Goal: Task Accomplishment & Management: Complete application form

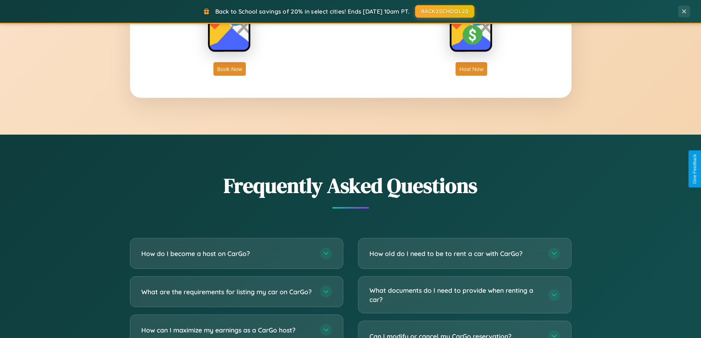
scroll to position [1416, 0]
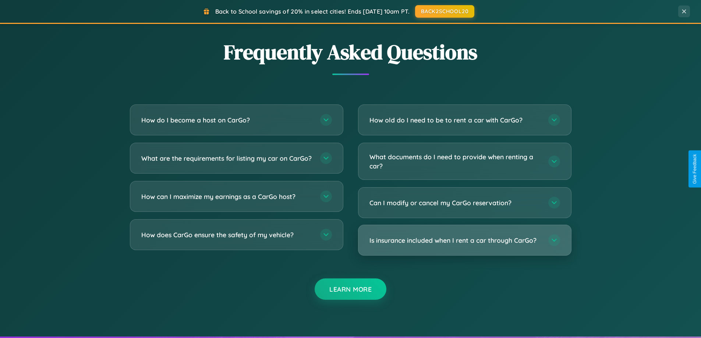
click at [464, 241] on h3 "Is insurance included when I rent a car through CarGo?" at bounding box center [454, 240] width 171 height 9
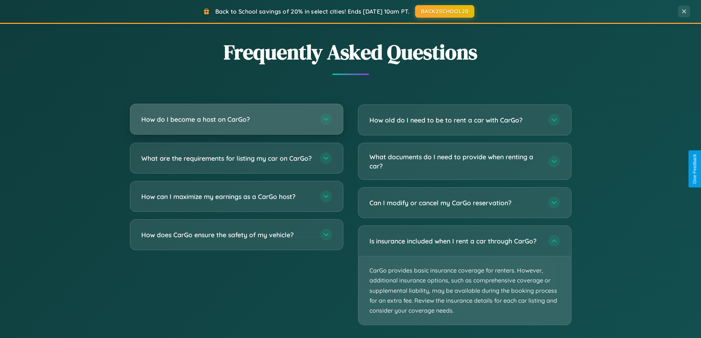
click at [236, 119] on h3 "How do I become a host on CarGo?" at bounding box center [226, 119] width 171 height 9
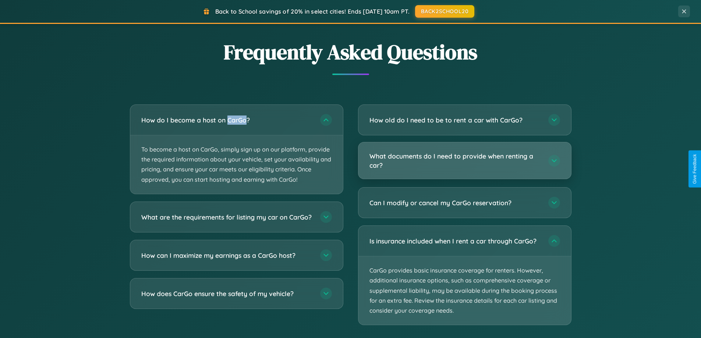
click at [464, 161] on h3 "What documents do I need to provide when renting a car?" at bounding box center [454, 161] width 171 height 18
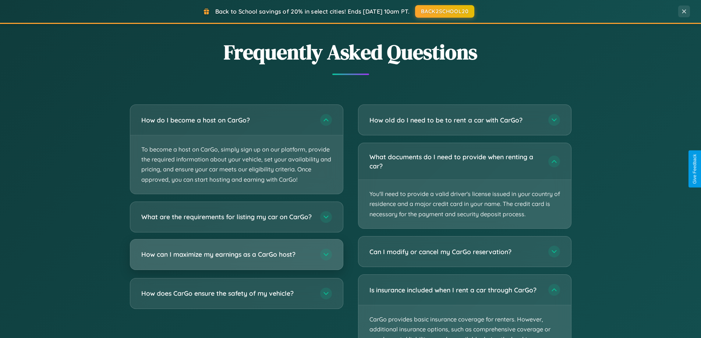
click at [236, 259] on h3 "How can I maximize my earnings as a CarGo host?" at bounding box center [226, 254] width 171 height 9
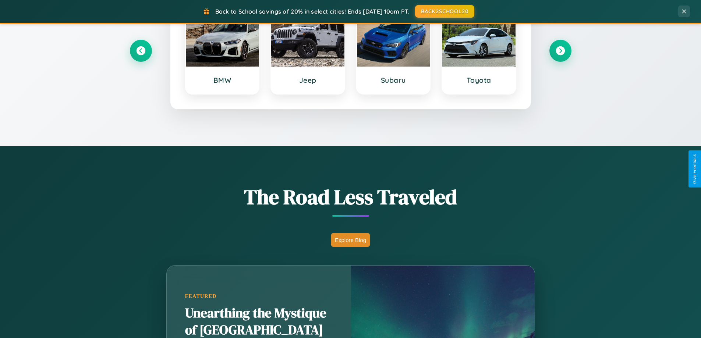
scroll to position [317, 0]
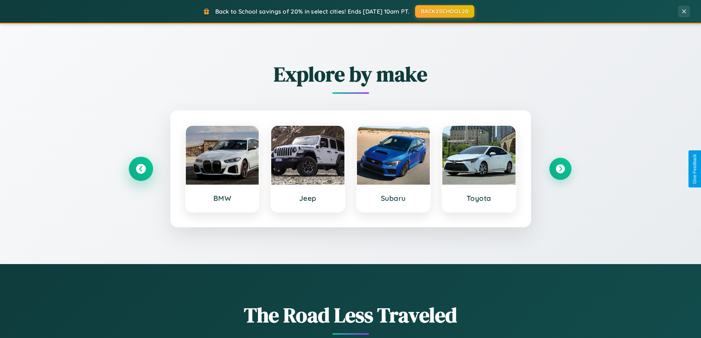
click at [141, 169] on icon at bounding box center [141, 169] width 10 height 10
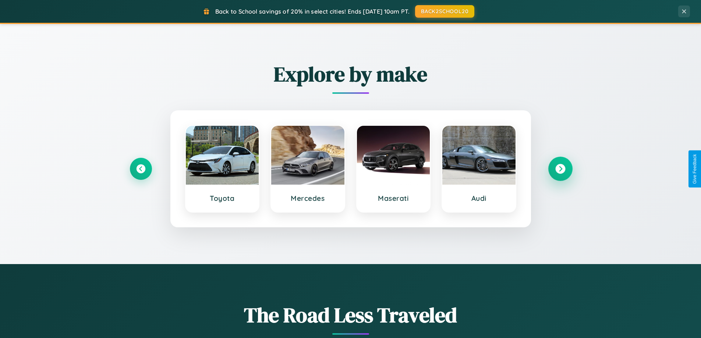
click at [560, 169] on icon at bounding box center [560, 169] width 10 height 10
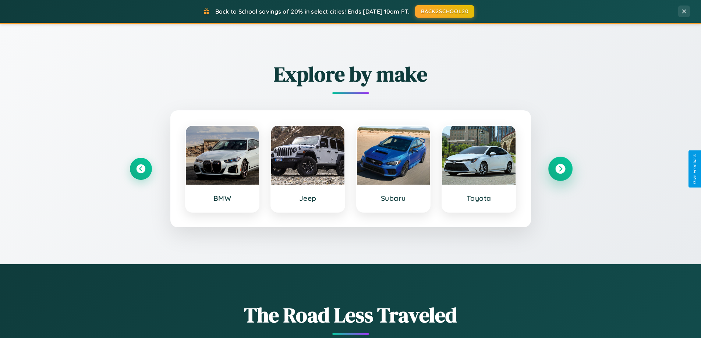
click at [560, 169] on icon at bounding box center [560, 169] width 10 height 10
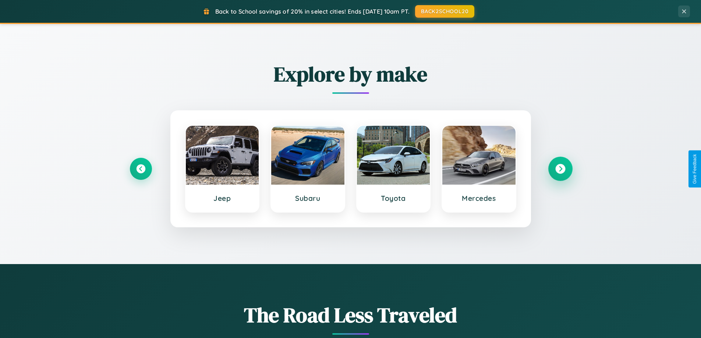
click at [560, 169] on icon at bounding box center [560, 169] width 10 height 10
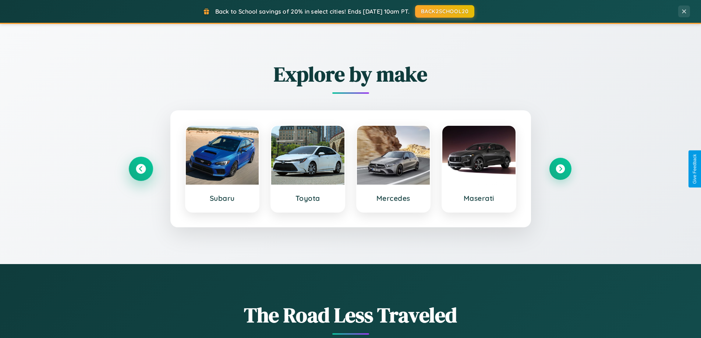
click at [141, 169] on icon at bounding box center [141, 169] width 10 height 10
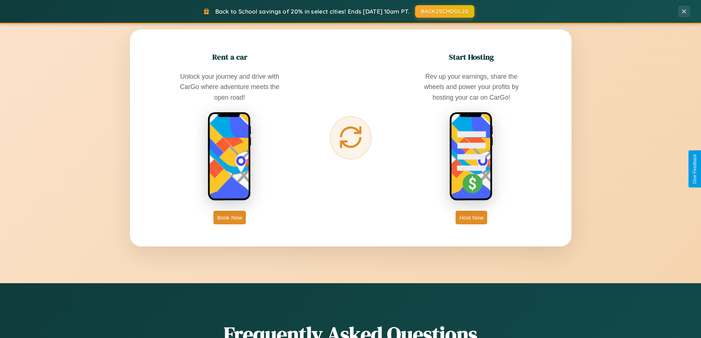
scroll to position [1182, 0]
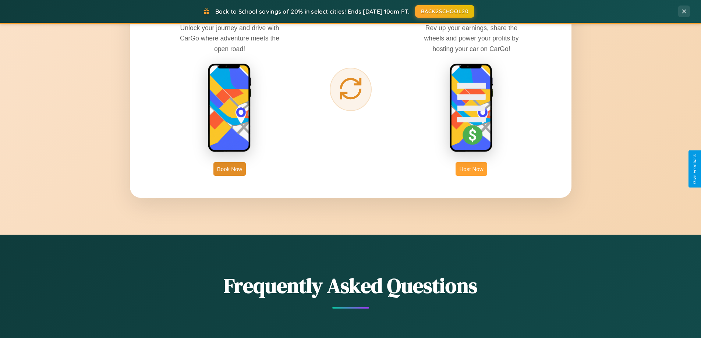
click at [471, 169] on button "Host Now" at bounding box center [471, 169] width 31 height 14
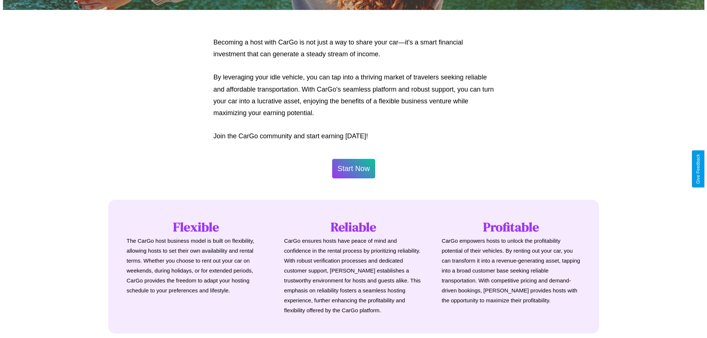
scroll to position [355, 0]
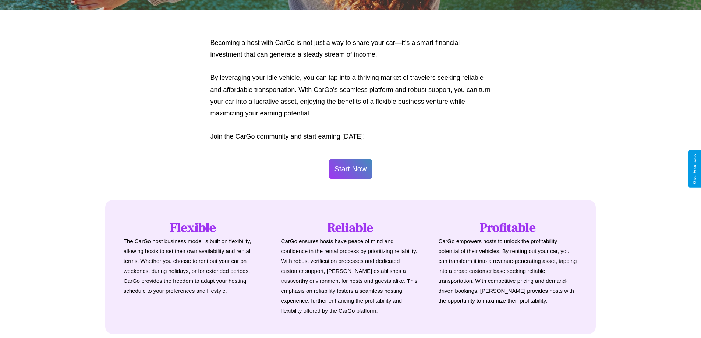
click at [350, 169] on button "Start Now" at bounding box center [350, 169] width 43 height 20
